Goal: Use online tool/utility: Utilize a website feature to perform a specific function

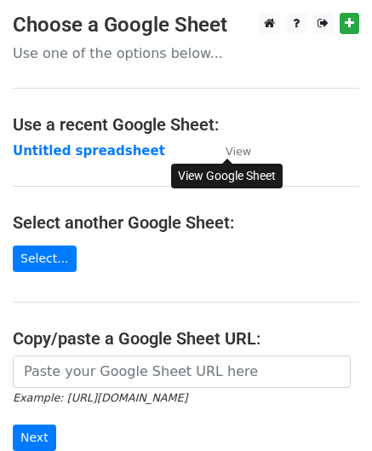
click at [239, 151] on small "View" at bounding box center [239, 151] width 26 height 13
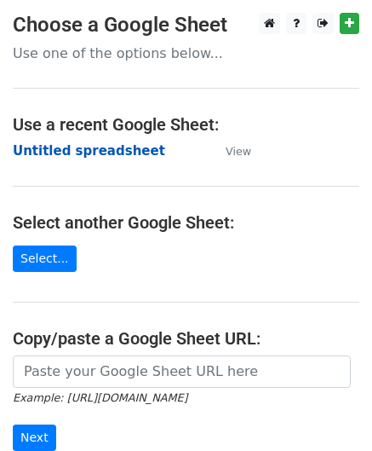
click at [88, 146] on strong "Untitled spreadsheet" at bounding box center [89, 150] width 152 height 15
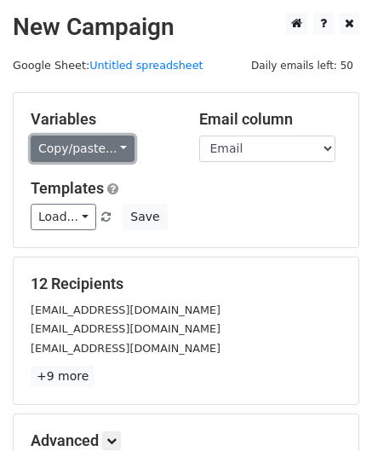
click at [111, 147] on link "Copy/paste..." at bounding box center [83, 148] width 104 height 26
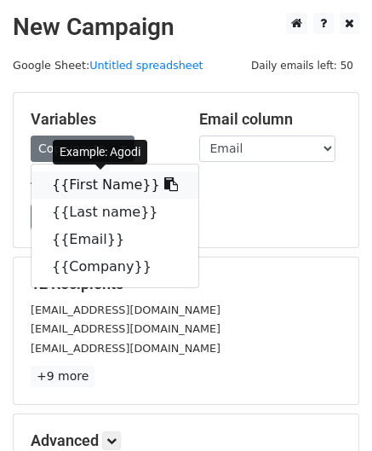
click at [100, 184] on link "{{First Name}}" at bounding box center [115, 184] width 167 height 27
